Goal: Task Accomplishment & Management: Use online tool/utility

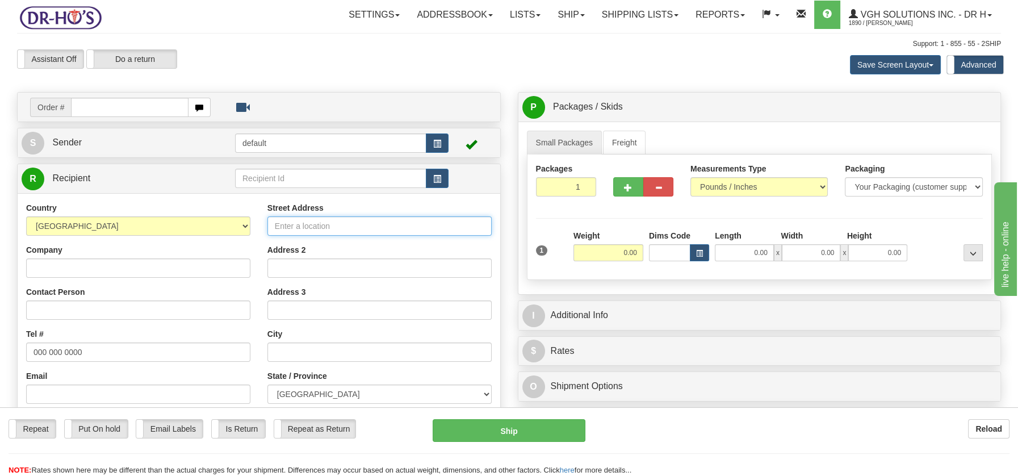
click at [360, 220] on input "Street Address" at bounding box center [379, 225] width 224 height 19
paste input "328 Rte 132 EAmqui, QC G5J 2B4"
type input "328 Rte 132 EAmqui, QC G5J 2B4"
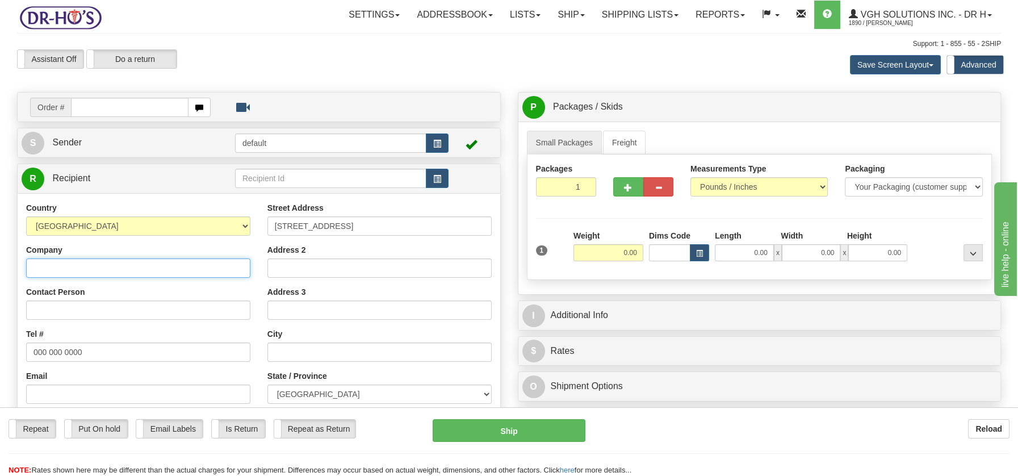
click at [101, 262] on input "Company" at bounding box center [138, 267] width 224 height 19
paste input "Francine Royer"
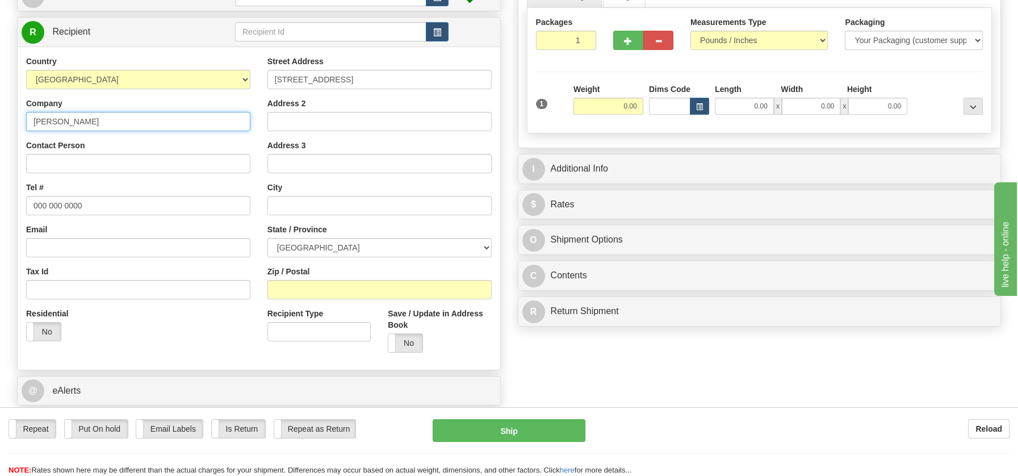
scroll to position [165, 0]
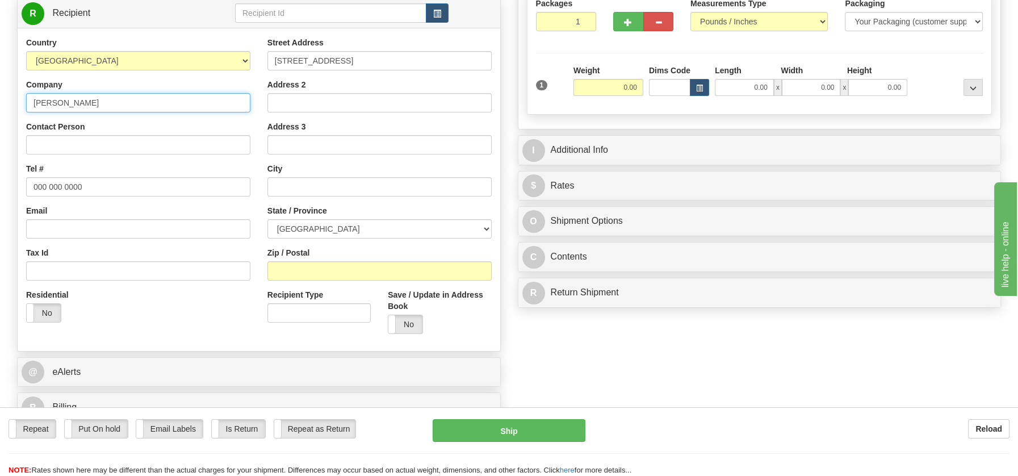
type input "Francine Royer"
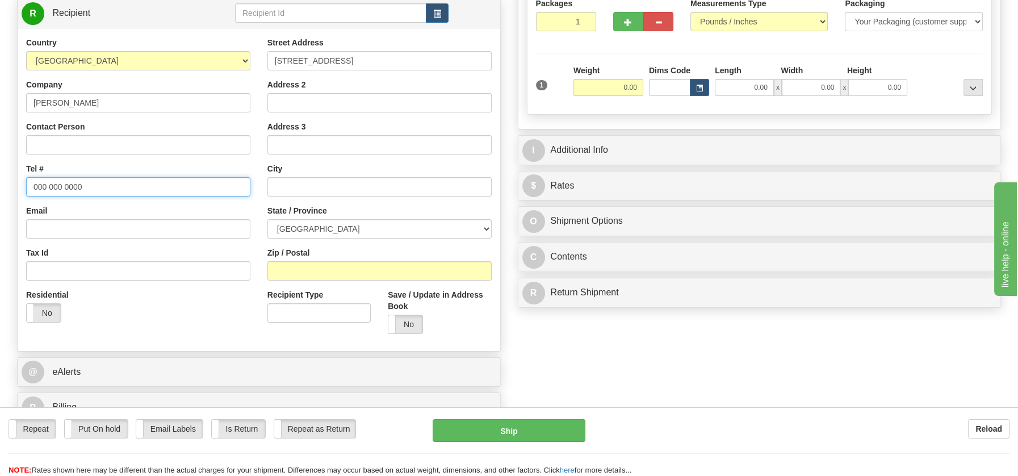
drag, startPoint x: 118, startPoint y: 187, endPoint x: -6, endPoint y: 183, distance: 123.8
click at [0, 183] on html "Training Course Close Toggle navigation Settings Shipping Preferences New Sende…" at bounding box center [509, 73] width 1018 height 476
paste input "4186297097"
type input "4186297097"
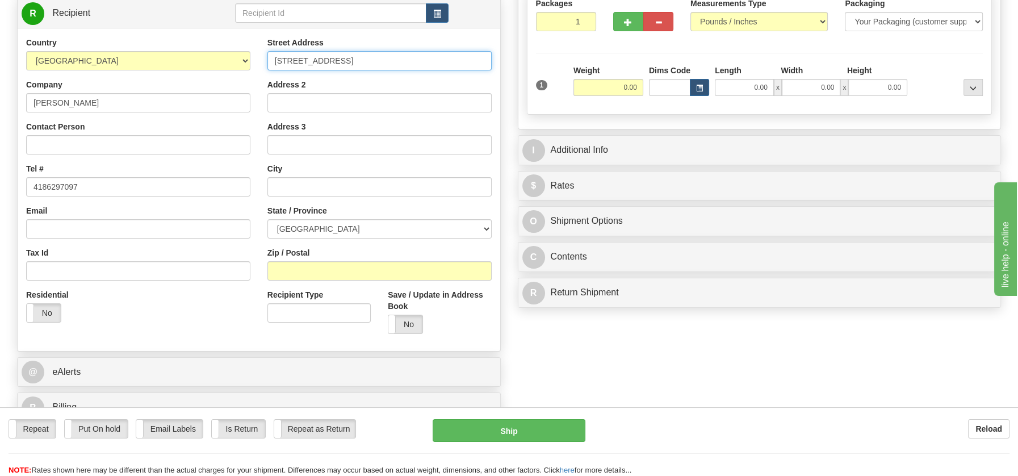
drag, startPoint x: 326, startPoint y: 57, endPoint x: 421, endPoint y: 54, distance: 94.9
click at [421, 54] on input "328 Rte 132 EAmqui, QC G5J 2B4" at bounding box center [379, 60] width 224 height 19
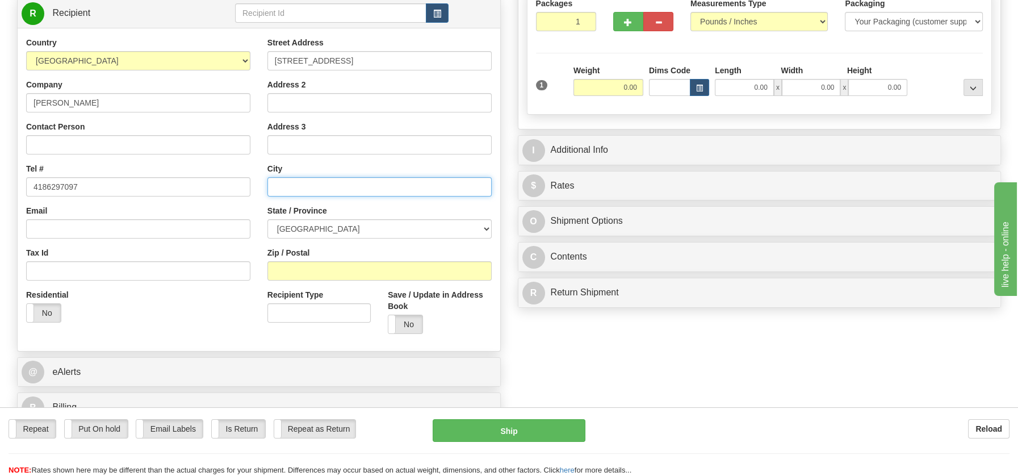
click at [307, 186] on input "text" at bounding box center [379, 186] width 224 height 19
paste input "Amqui, QC G5J 2B4"
drag, startPoint x: 316, startPoint y: 185, endPoint x: 355, endPoint y: 185, distance: 39.2
click at [355, 185] on input "Amqui, QC G5J 2B4" at bounding box center [379, 186] width 224 height 19
type input "Amqui, QC G5J 2B4"
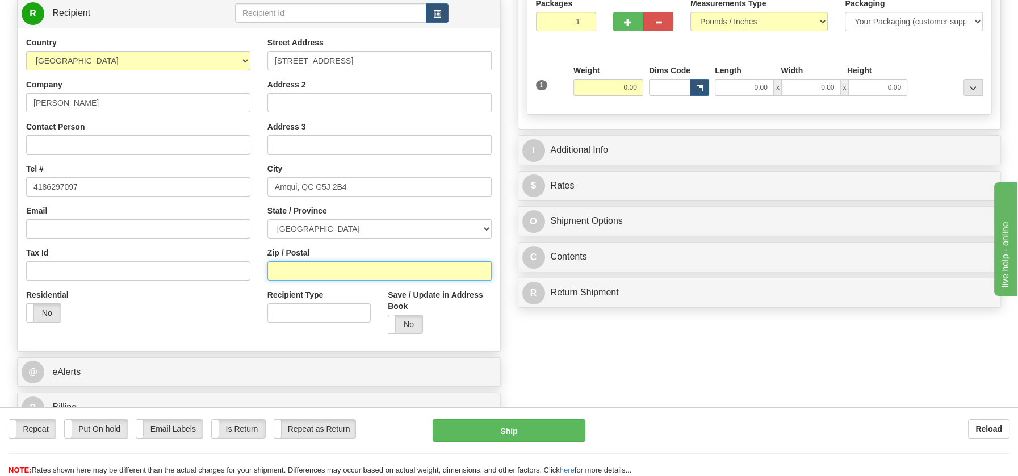
click at [290, 271] on input "Zip / Postal" at bounding box center [379, 270] width 224 height 19
paste input "G5J 2B4"
type input "G5J 2B4"
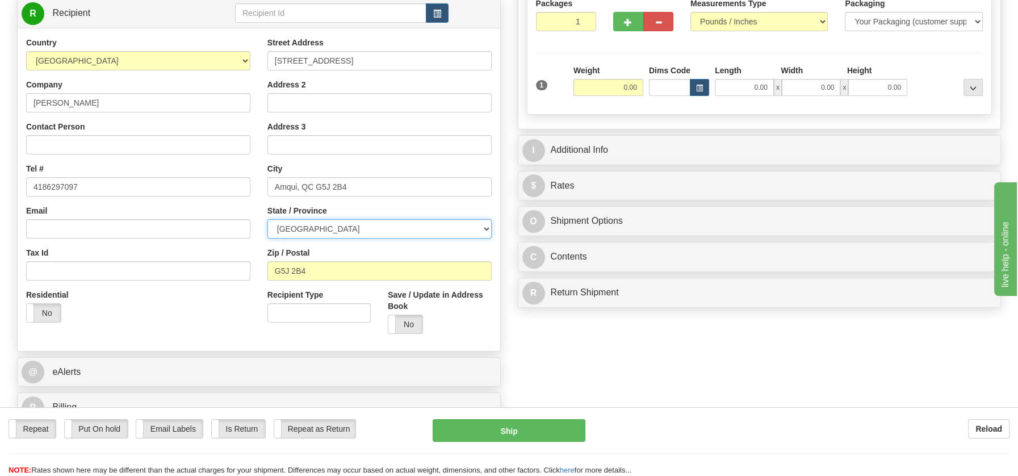
drag, startPoint x: 484, startPoint y: 222, endPoint x: 476, endPoint y: 225, distance: 9.0
click at [483, 223] on select "ALBERTA BRITISH COLUMBIA MANITOBA NEW BRUNSWICK NEWFOUNDLAND NOVA SCOTIA NUNAVU…" at bounding box center [379, 228] width 224 height 19
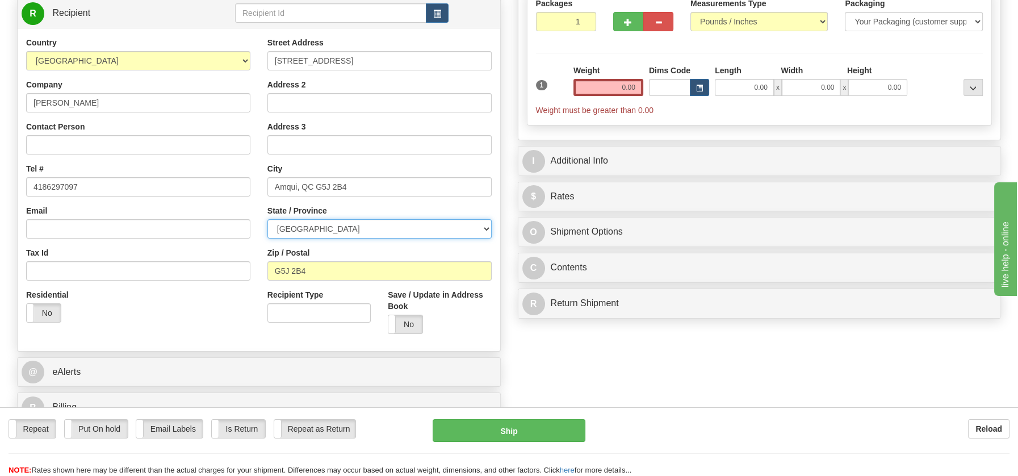
select select "QC"
click at [267, 219] on select "ALBERTA BRITISH COLUMBIA MANITOBA NEW BRUNSWICK NEWFOUNDLAND NOVA SCOTIA NUNAVU…" at bounding box center [379, 228] width 224 height 19
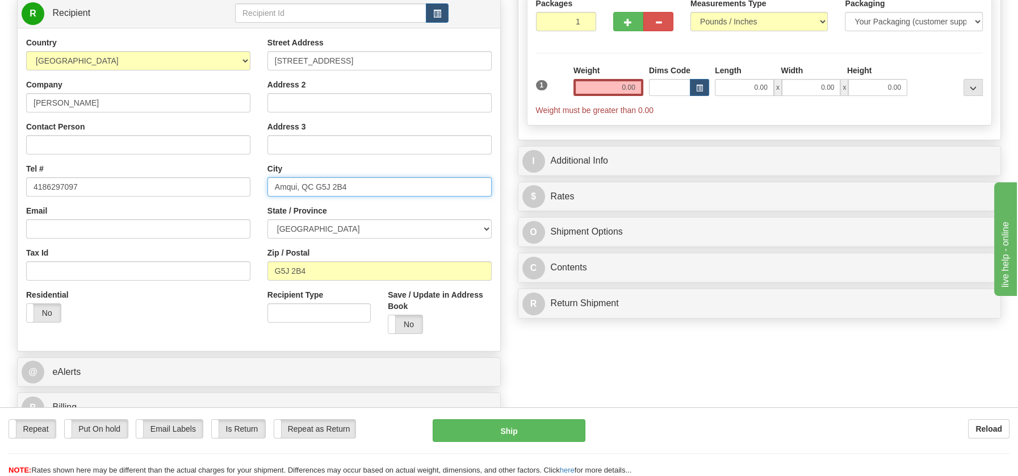
drag, startPoint x: 300, startPoint y: 186, endPoint x: 390, endPoint y: 180, distance: 90.5
click at [390, 180] on input "Amqui, QC G5J 2B4" at bounding box center [379, 186] width 224 height 19
type input "Amqui"
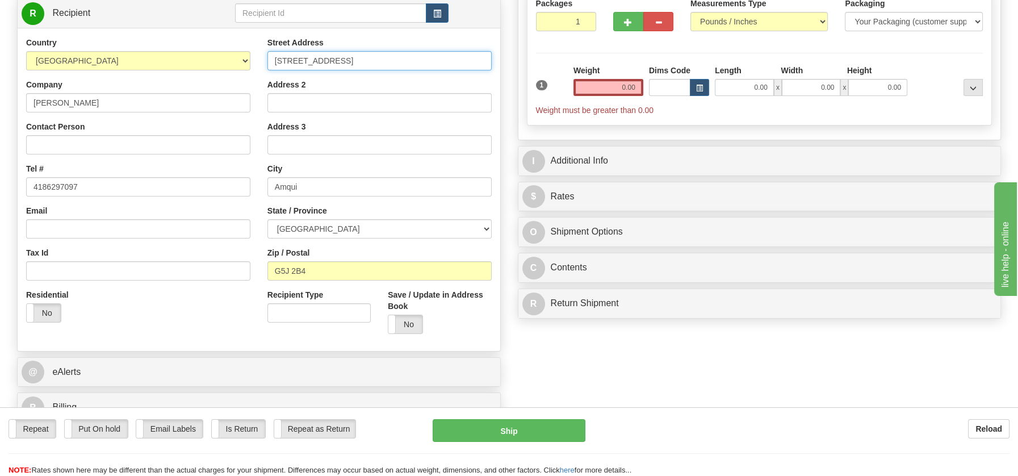
drag, startPoint x: 325, startPoint y: 61, endPoint x: 482, endPoint y: 62, distance: 156.7
click at [482, 62] on input "328 Rte 132 EAmqui, QC G5J 2B4" at bounding box center [379, 60] width 224 height 19
type input "328 Rte 132 E"
drag, startPoint x: 614, startPoint y: 83, endPoint x: 673, endPoint y: 82, distance: 59.1
click at [673, 82] on div "1 Weight 0.00 Dims Code 0.00" at bounding box center [759, 90] width 453 height 51
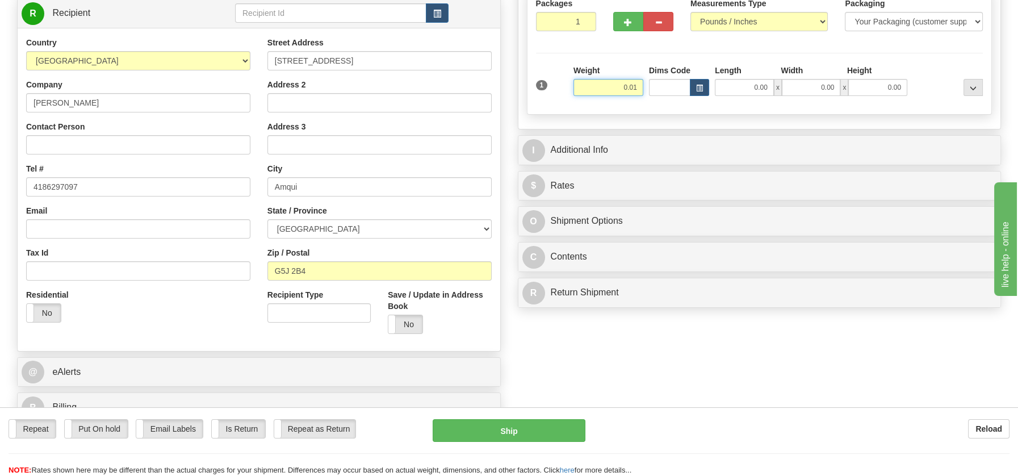
type input "0.01"
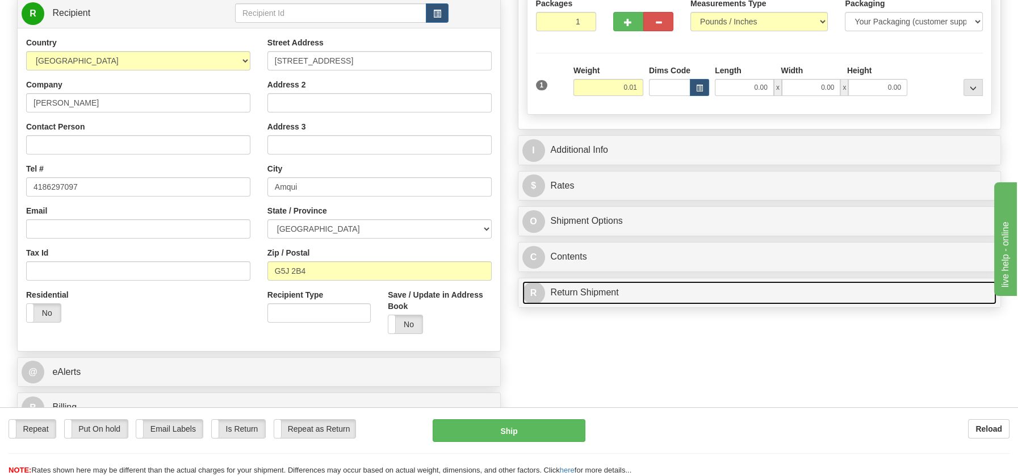
click at [608, 292] on link "R Return Shipment" at bounding box center [759, 292] width 475 height 23
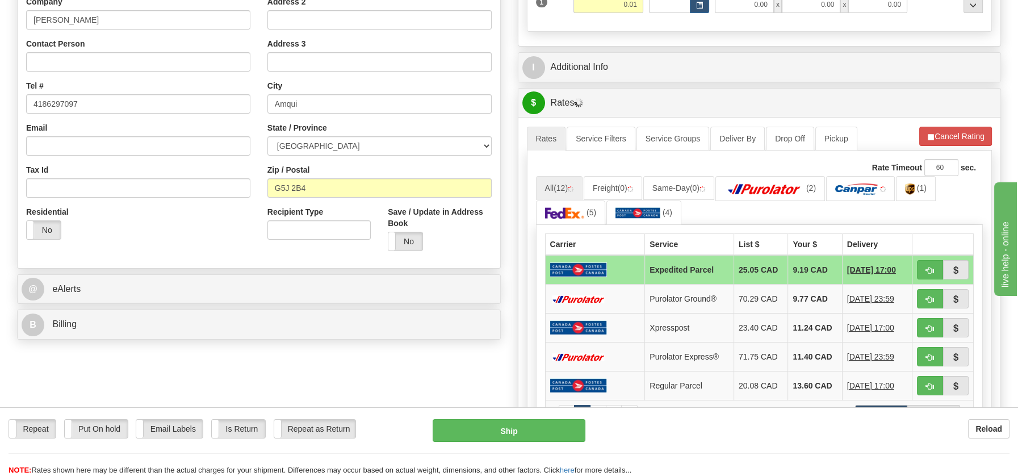
scroll to position [300, 0]
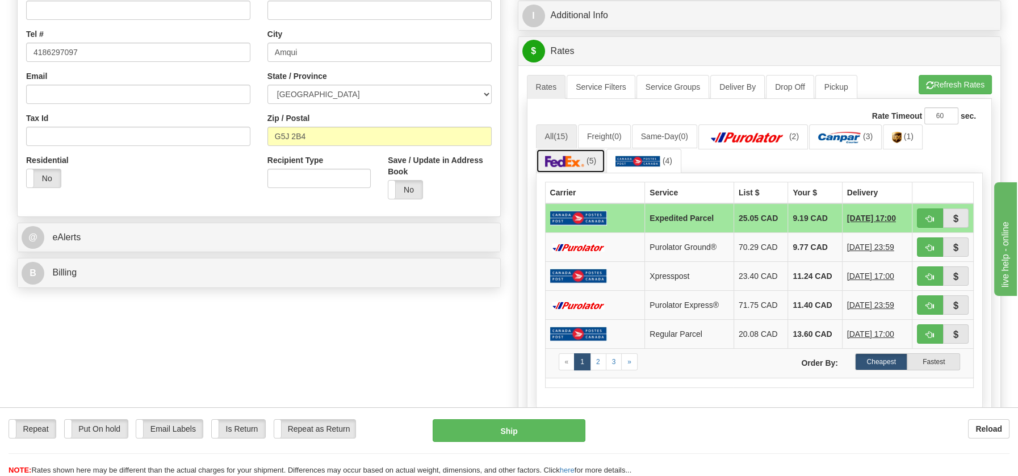
click at [562, 160] on img at bounding box center [565, 161] width 40 height 11
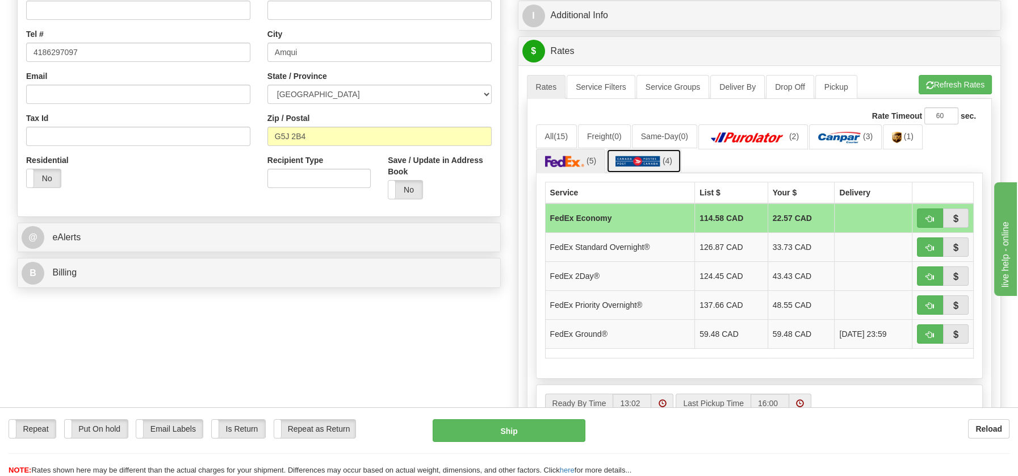
click at [632, 156] on img at bounding box center [637, 161] width 45 height 11
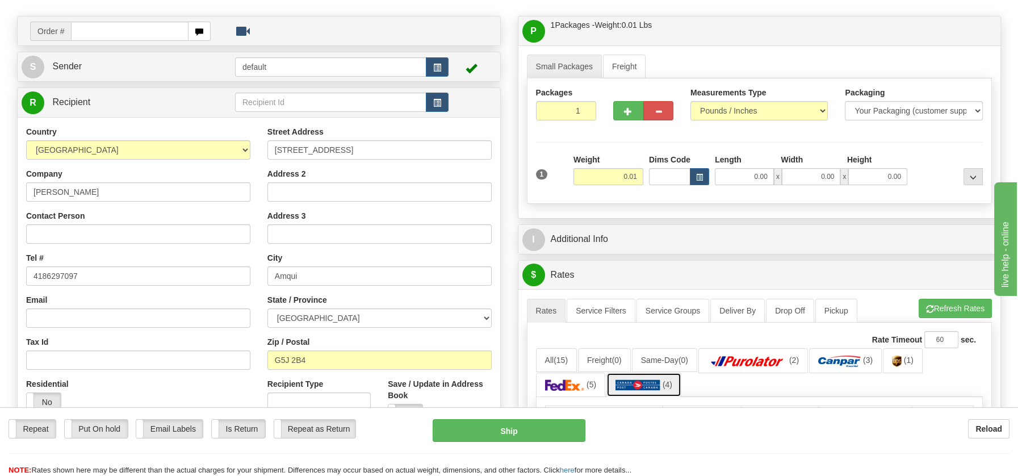
scroll to position [0, 0]
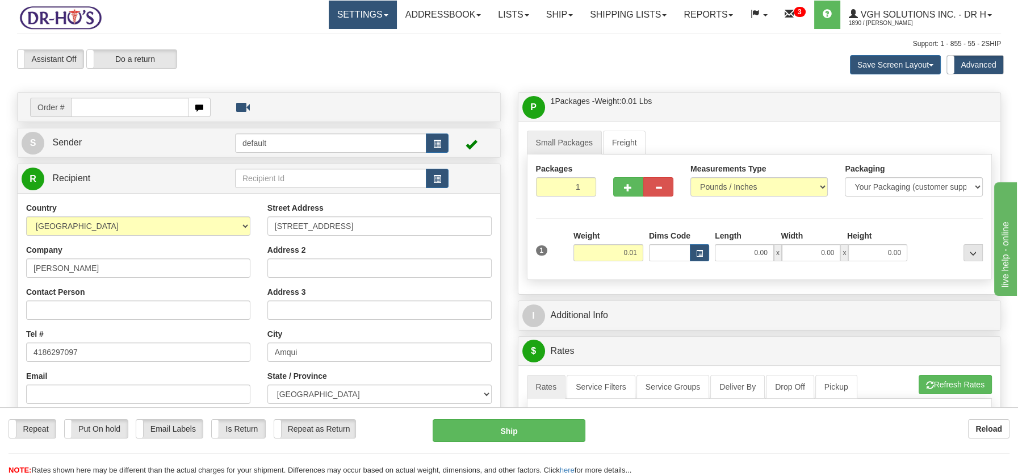
click at [378, 20] on link "Settings" at bounding box center [363, 15] width 68 height 28
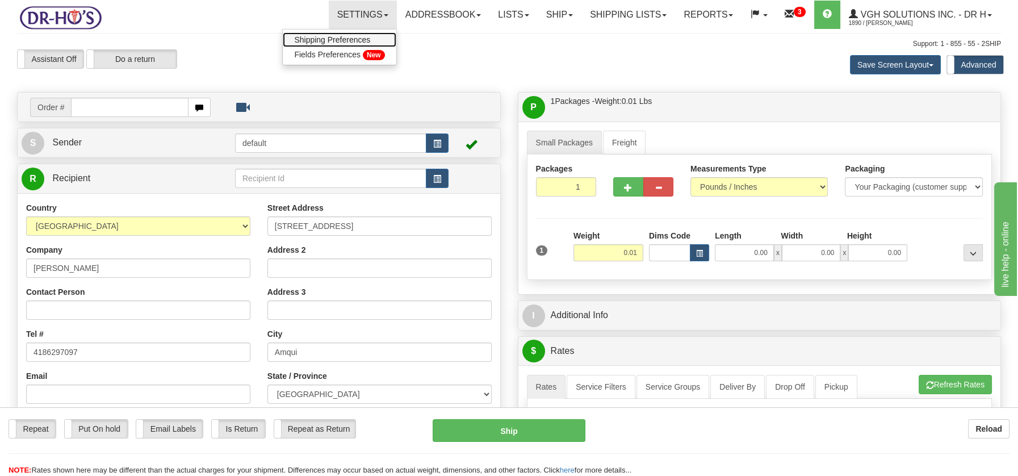
click at [348, 39] on span "Shipping Preferences" at bounding box center [332, 39] width 76 height 9
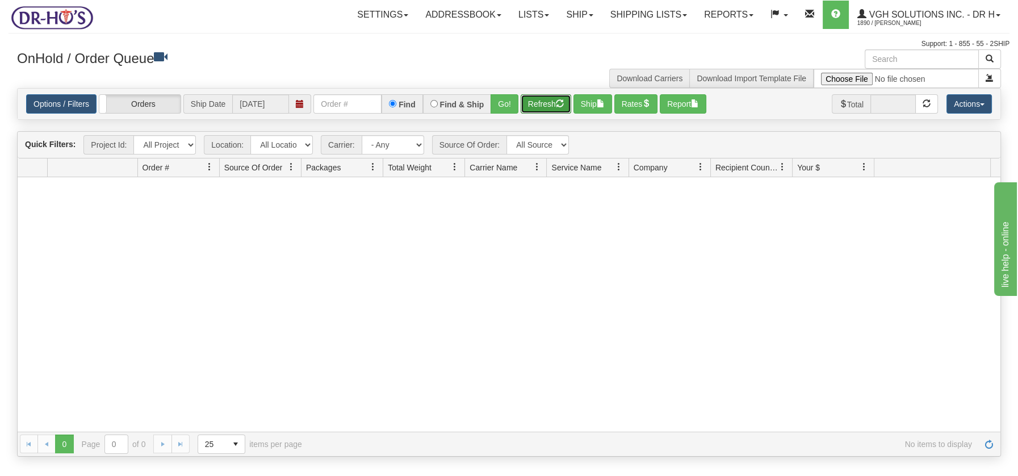
click at [529, 99] on button "Refresh" at bounding box center [546, 103] width 51 height 19
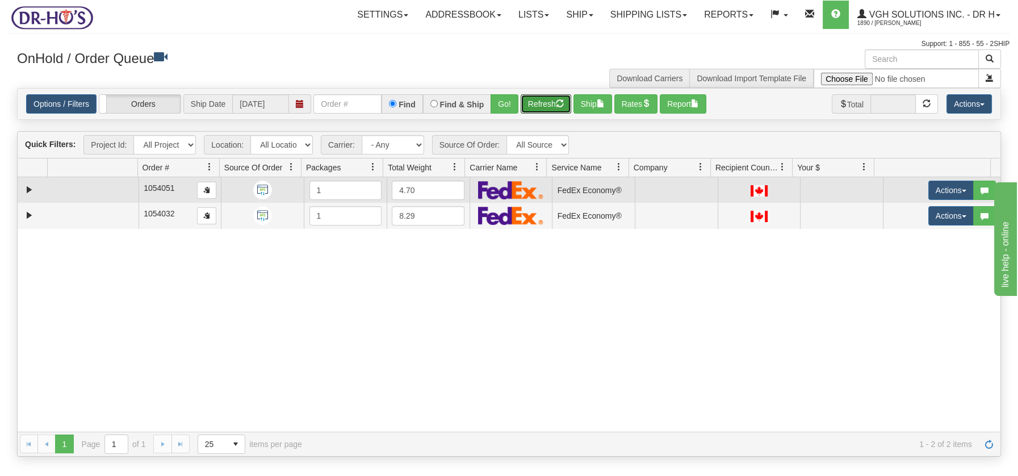
click at [89, 189] on td at bounding box center [92, 190] width 91 height 26
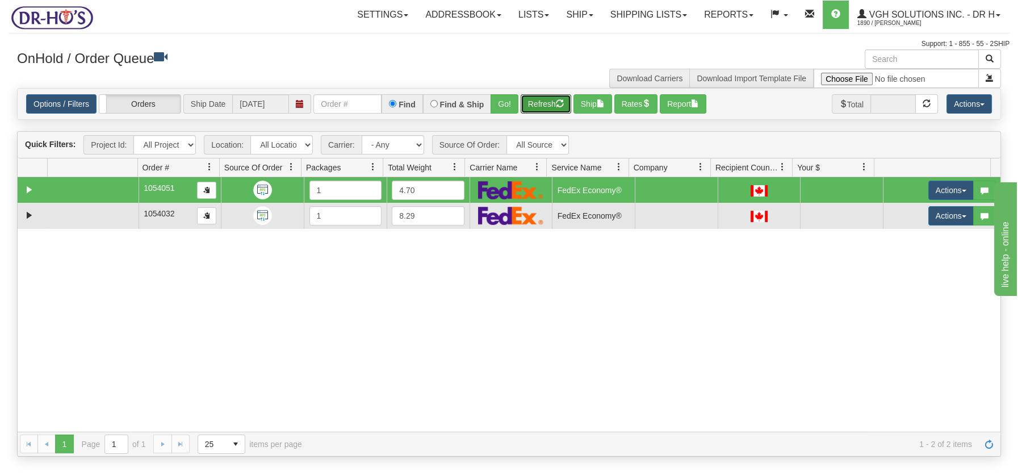
click at [93, 208] on td at bounding box center [92, 216] width 91 height 26
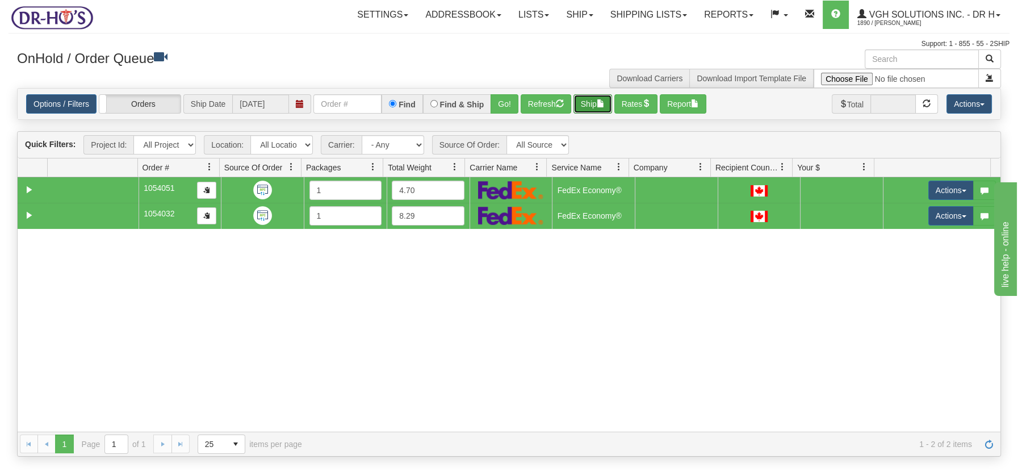
click at [600, 107] on span "button" at bounding box center [601, 103] width 8 height 8
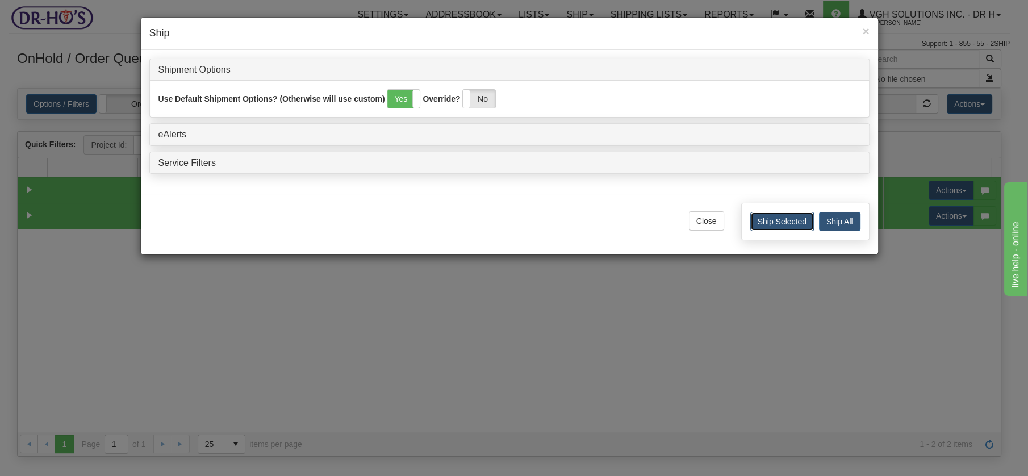
click at [789, 221] on button "Ship Selected" at bounding box center [782, 221] width 64 height 19
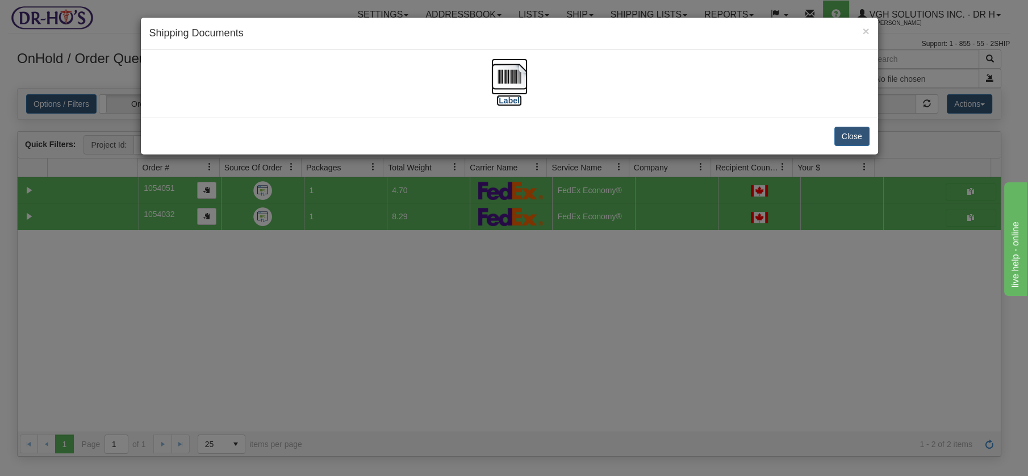
click at [496, 74] on img at bounding box center [509, 76] width 36 height 36
click at [843, 136] on button "Close" at bounding box center [851, 136] width 35 height 19
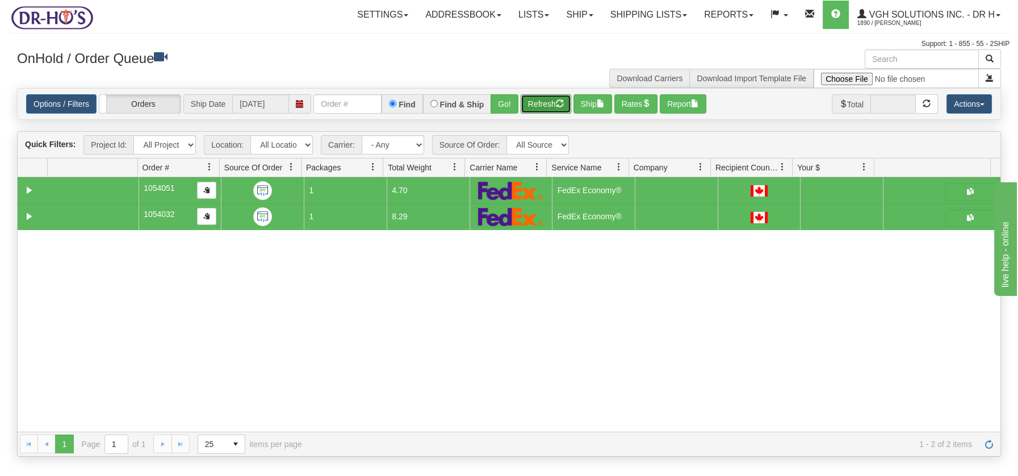
click at [541, 97] on button "Refresh" at bounding box center [546, 103] width 51 height 19
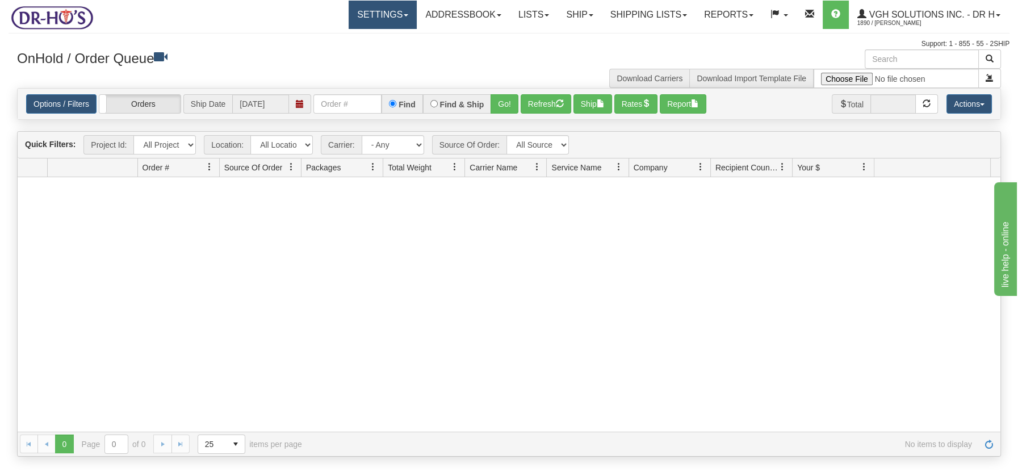
click at [396, 16] on link "Settings" at bounding box center [383, 15] width 68 height 28
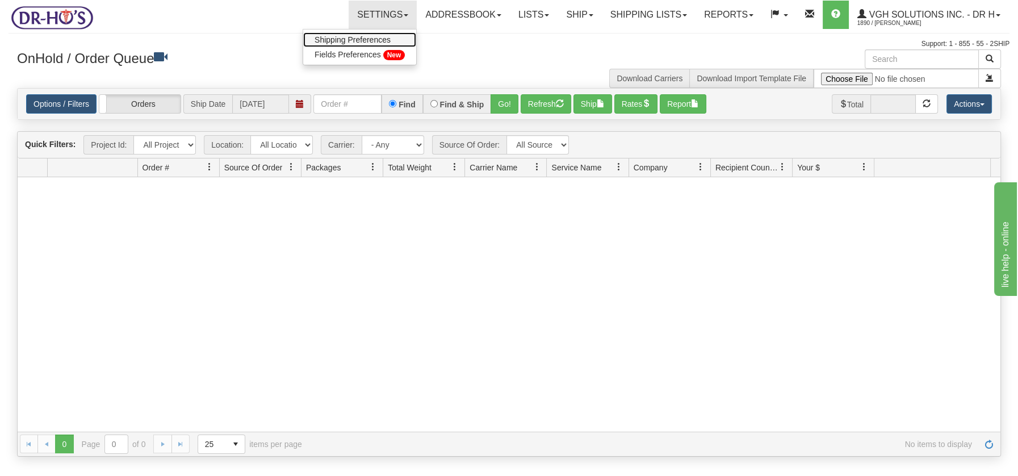
click at [367, 37] on span "Shipping Preferences" at bounding box center [353, 39] width 76 height 9
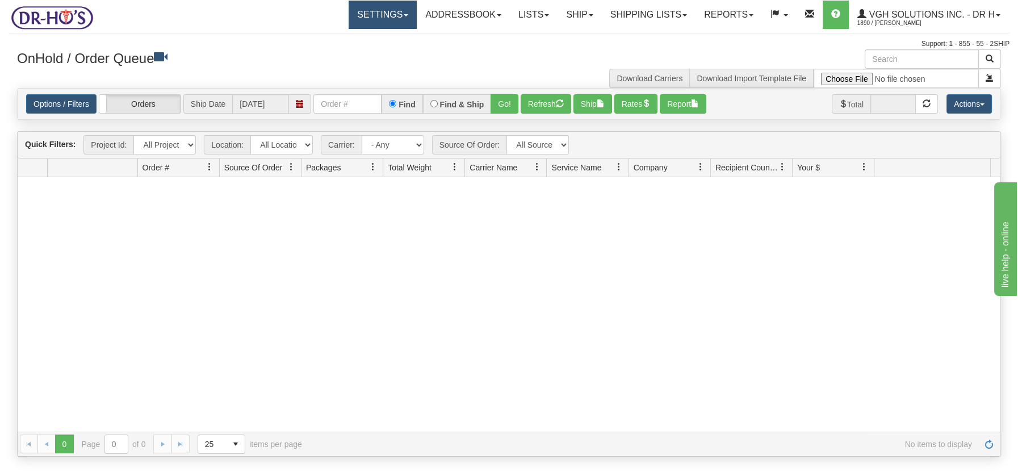
click at [398, 17] on link "Settings" at bounding box center [383, 15] width 68 height 28
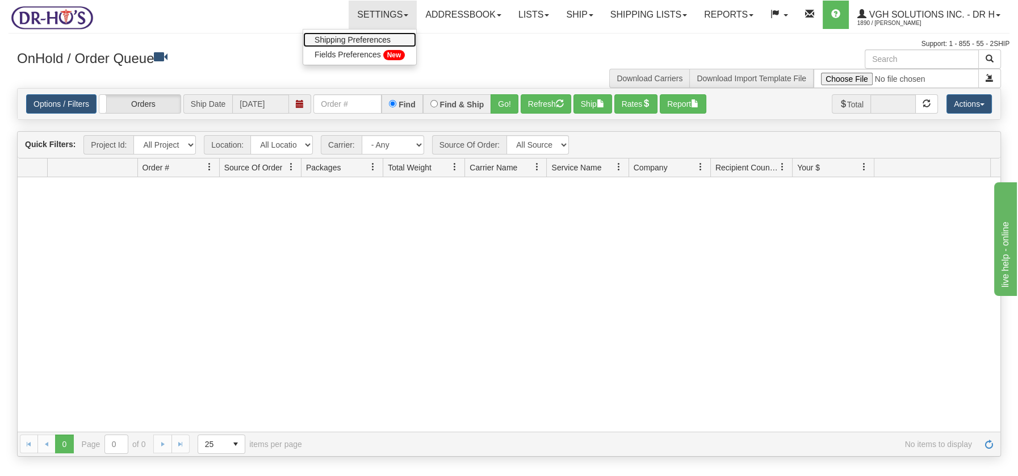
click at [352, 39] on span "Shipping Preferences" at bounding box center [353, 39] width 76 height 9
